Goal: Information Seeking & Learning: Learn about a topic

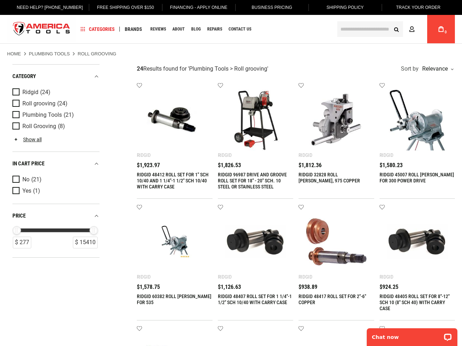
click at [350, 129] on img at bounding box center [335, 120] width 61 height 61
click at [337, 135] on img at bounding box center [335, 120] width 61 height 61
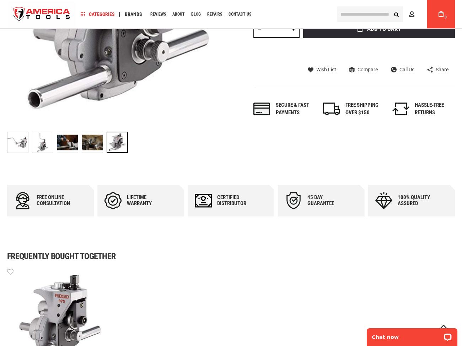
click at [43, 143] on img "RIDGID 32828 ROLL GROOVER, 975 COPPER" at bounding box center [42, 142] width 21 height 21
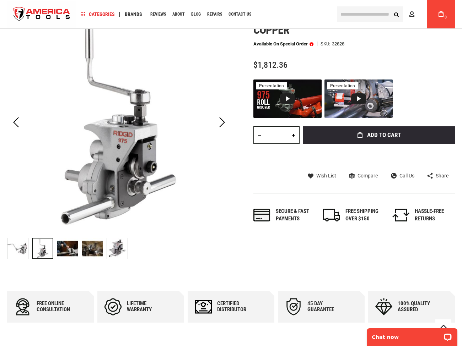
scroll to position [107, 0]
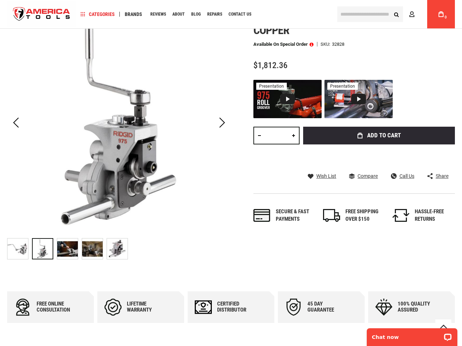
click at [28, 250] on div "RIDGID 32828 ROLL GROOVER, 975 COPPER" at bounding box center [17, 248] width 21 height 21
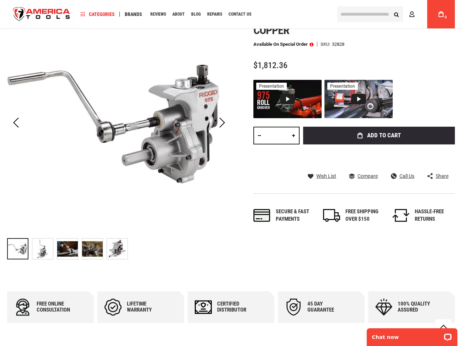
click at [87, 251] on img "RIDGID 32828 ROLL GROOVER, 975 COPPER" at bounding box center [92, 249] width 21 height 21
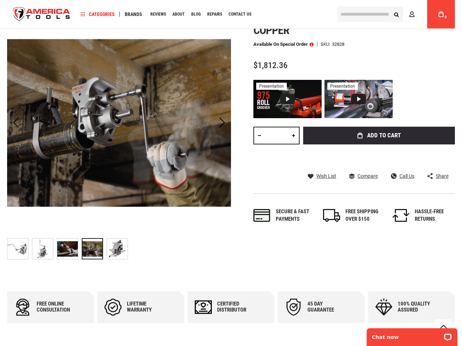
click at [115, 245] on img "RIDGID 32828 ROLL GROOVER, 975 COPPER" at bounding box center [117, 249] width 21 height 21
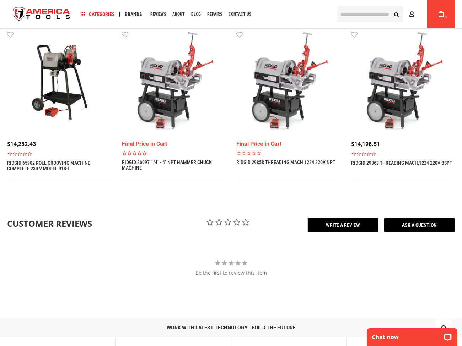
scroll to position [746, 0]
